Goal: Task Accomplishment & Management: Complete application form

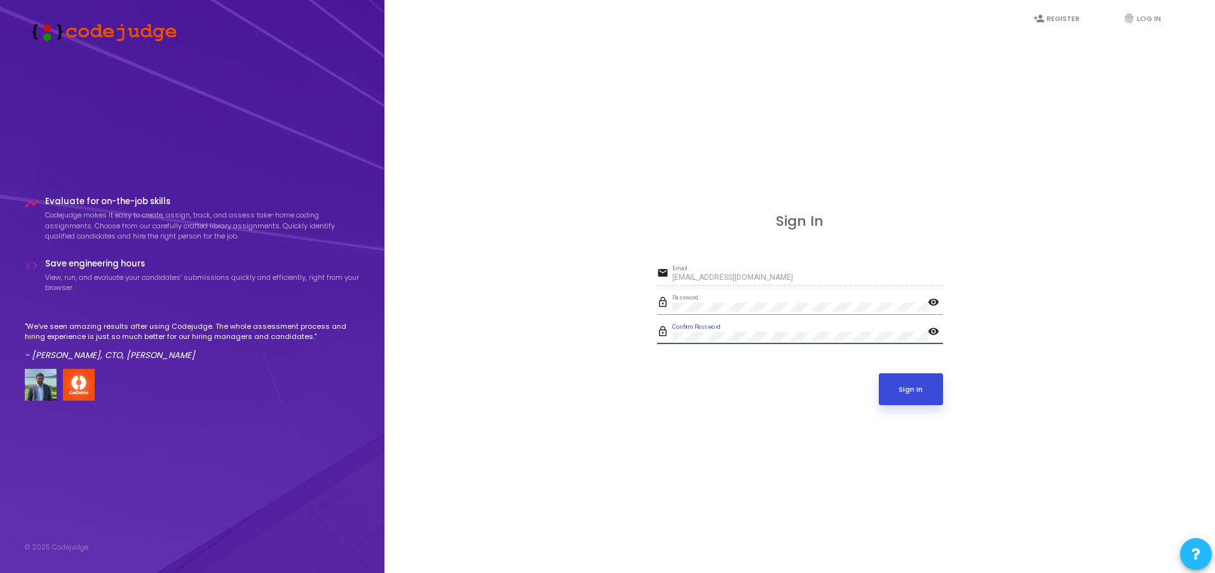
click at [897, 374] on button "Sign In" at bounding box center [911, 389] width 64 height 32
click at [933, 302] on mat-icon "visibility" at bounding box center [935, 303] width 15 height 15
click at [933, 329] on mat-icon "visibility" at bounding box center [935, 332] width 15 height 15
click at [1156, 20] on link "fingerprint Log In" at bounding box center [1149, 19] width 76 height 30
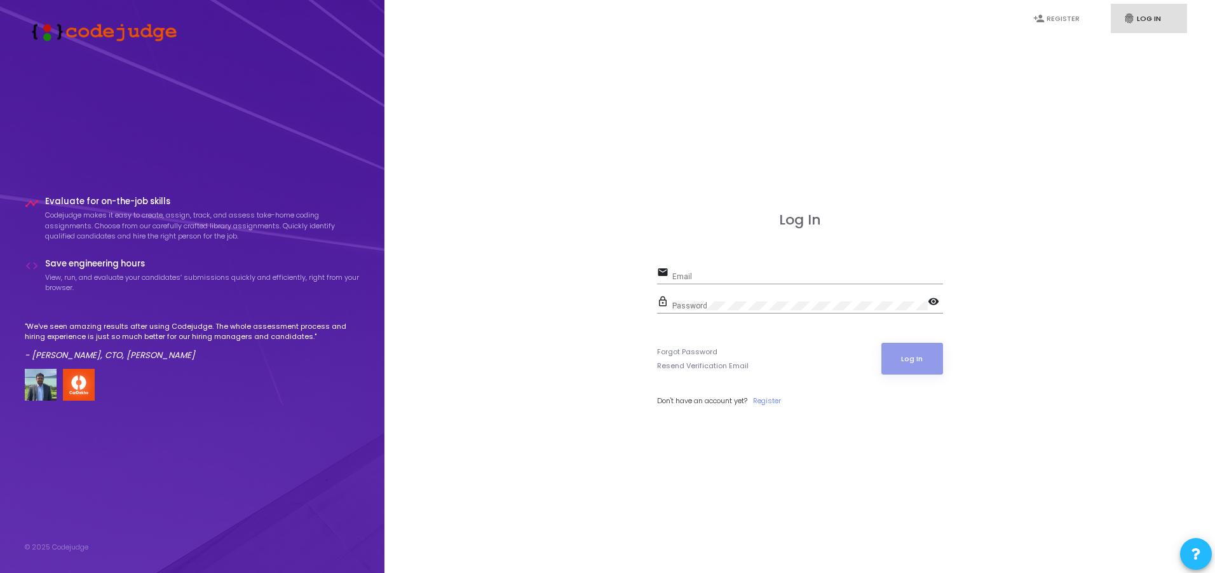
click at [783, 259] on div "Log In email Email lock_outline Password visibility Forgot Password Resend Veri…" at bounding box center [800, 323] width 286 height 222
click at [779, 271] on div "Email" at bounding box center [808, 274] width 271 height 20
type input "[EMAIL_ADDRESS][DOMAIN_NAME]"
click at [705, 364] on link "Resend Verification Email" at bounding box center [703, 365] width 92 height 11
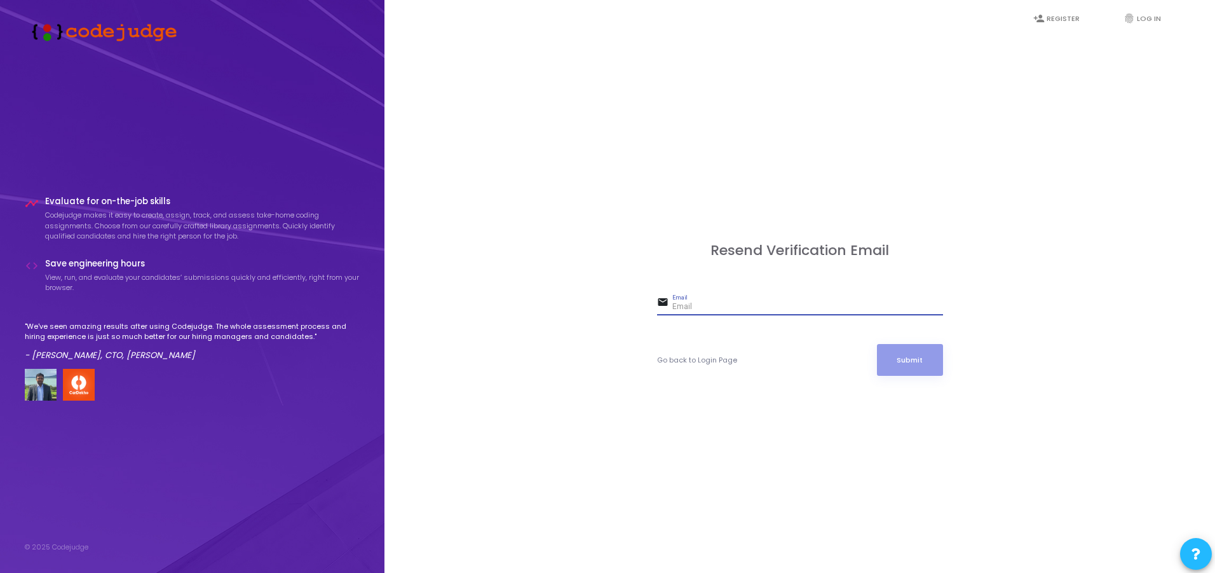
click at [695, 306] on input "Email" at bounding box center [808, 307] width 271 height 9
type input "[EMAIL_ADDRESS][DOMAIN_NAME]"
click at [914, 367] on button "Submit" at bounding box center [910, 360] width 66 height 32
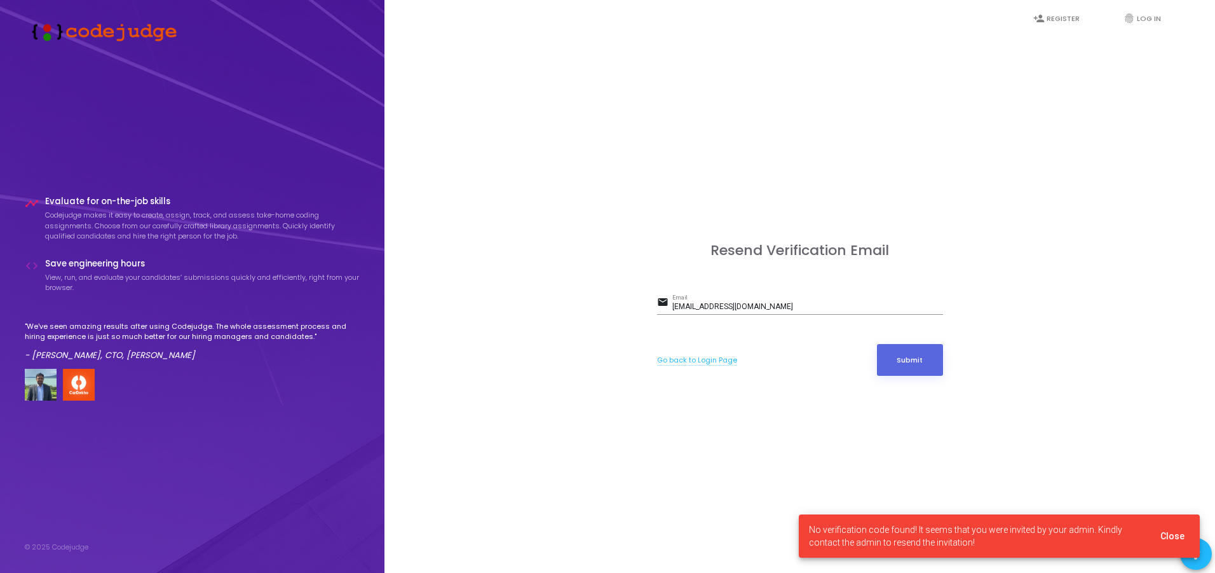
click at [687, 361] on link "Go back to Login Page" at bounding box center [697, 360] width 80 height 11
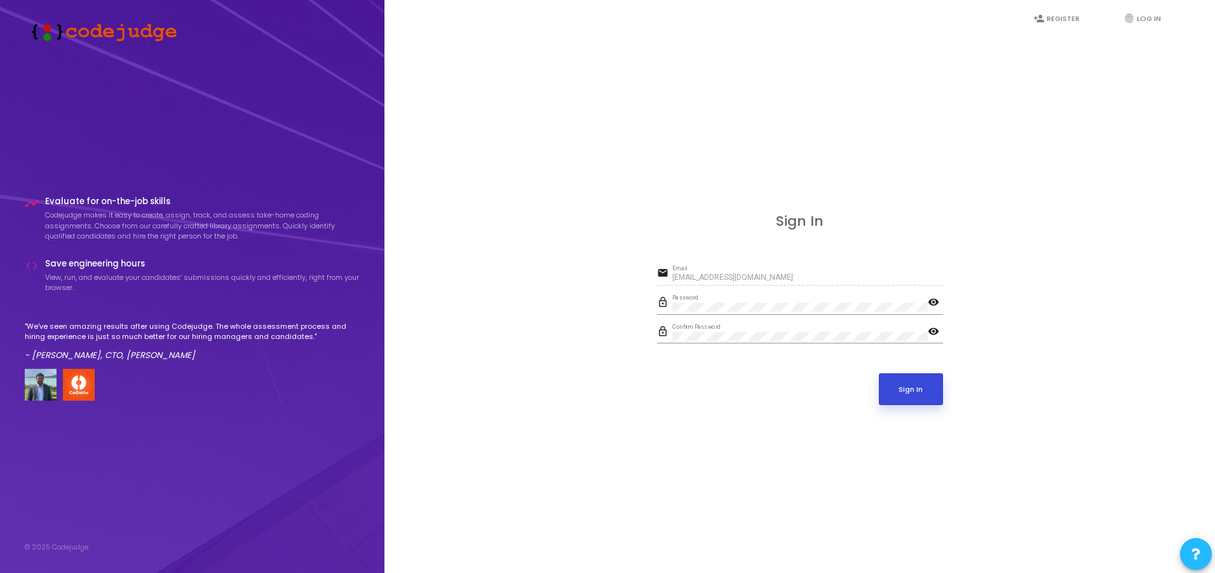
click at [900, 384] on button "Sign In" at bounding box center [911, 389] width 64 height 32
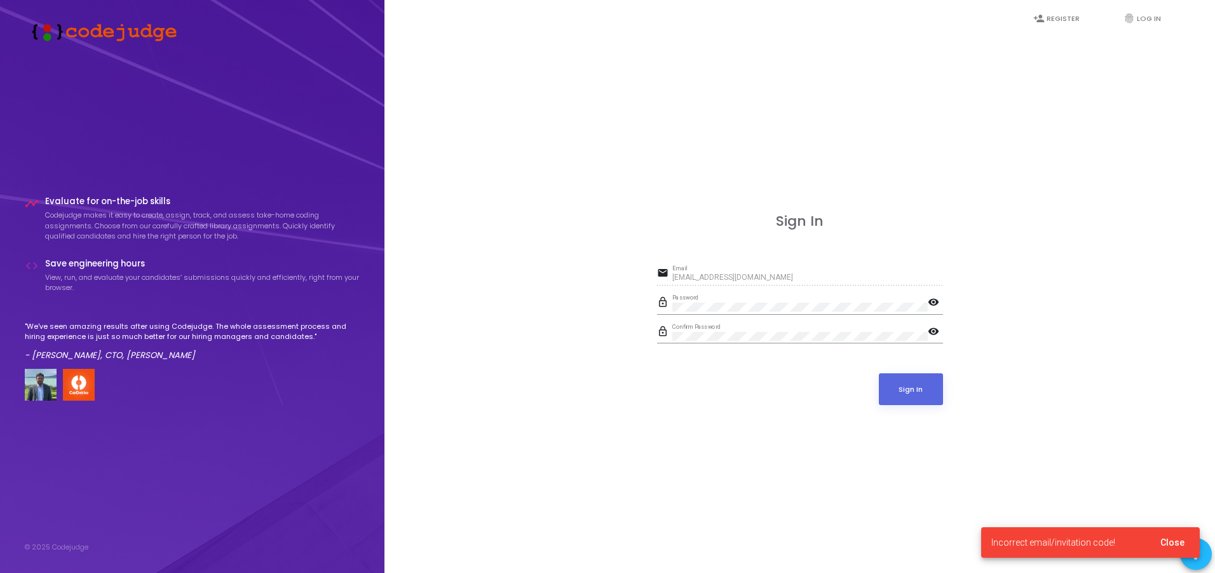
click at [722, 302] on div "Password" at bounding box center [801, 304] width 256 height 20
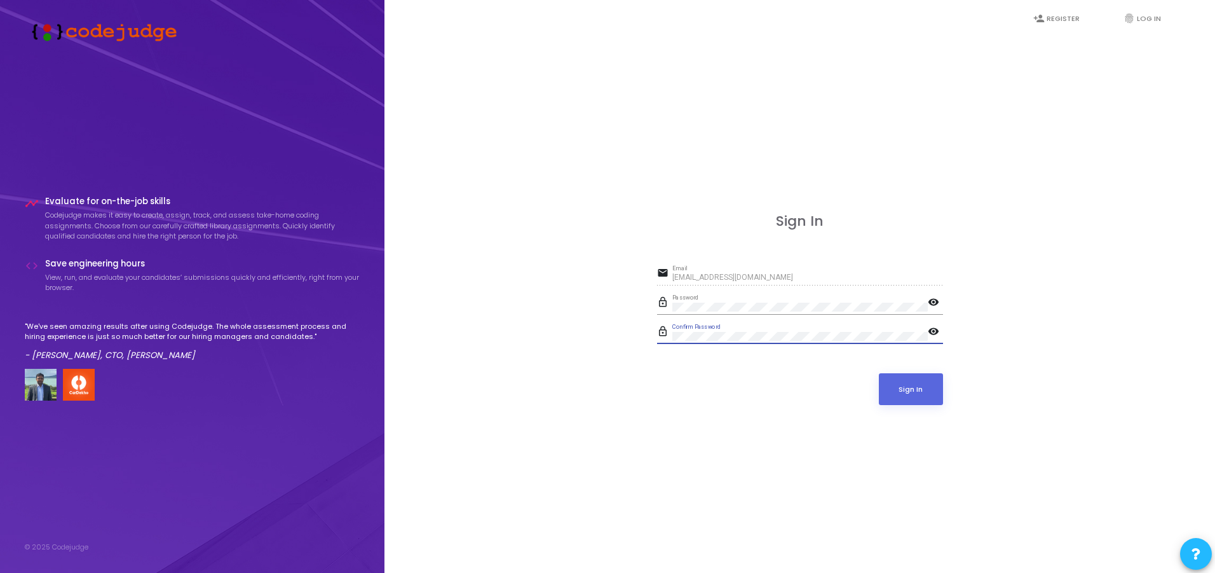
click at [879, 373] on button "Sign In" at bounding box center [911, 389] width 64 height 32
click at [781, 301] on div "Password" at bounding box center [801, 304] width 256 height 20
click at [887, 380] on button "Sign In" at bounding box center [911, 389] width 64 height 32
